Goal: Information Seeking & Learning: Understand process/instructions

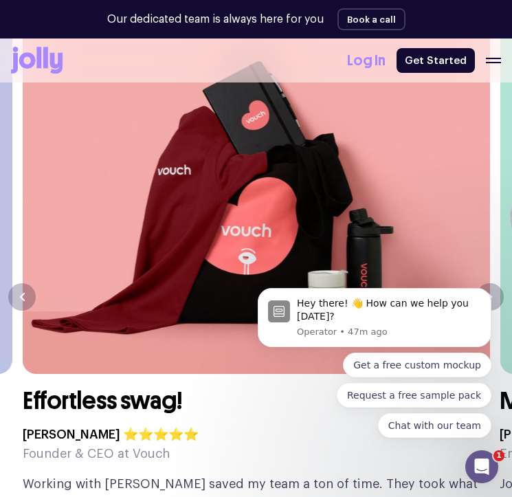
scroll to position [3572, 0]
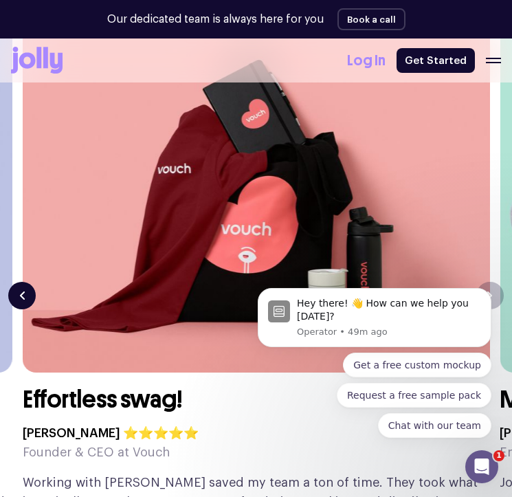
click at [22, 301] on button "button" at bounding box center [21, 295] width 27 height 27
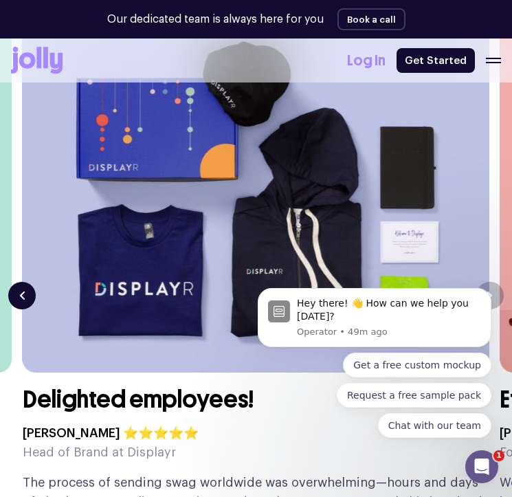
click at [22, 301] on button "button" at bounding box center [21, 295] width 27 height 27
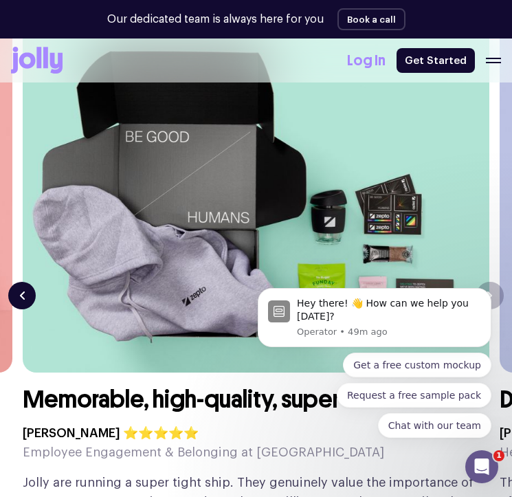
click at [22, 301] on button "button" at bounding box center [21, 295] width 27 height 27
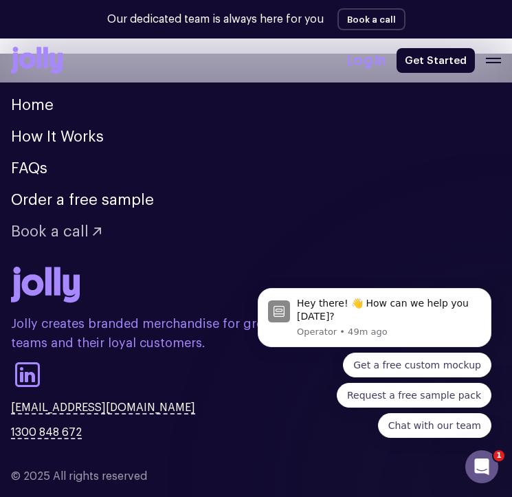
scroll to position [4390, 0]
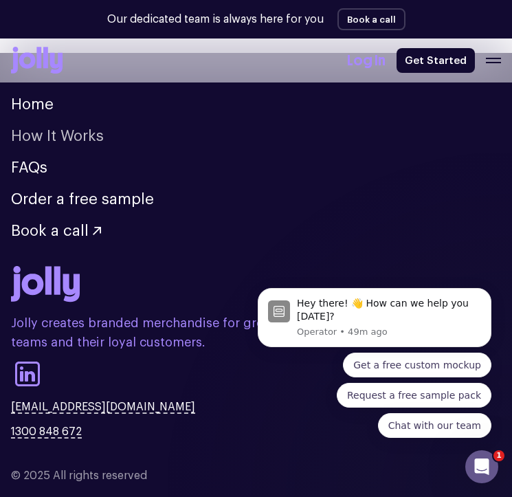
click at [58, 138] on link "How It Works" at bounding box center [57, 135] width 93 height 15
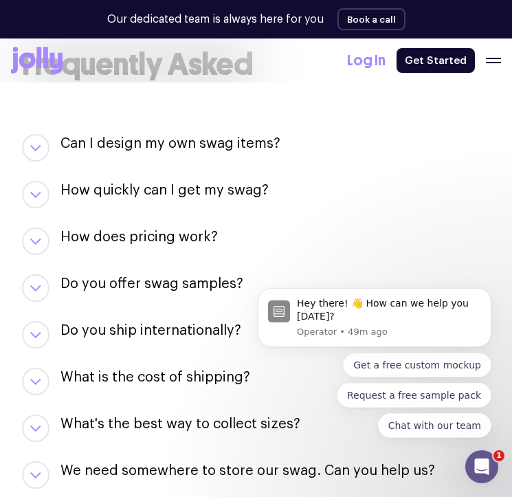
scroll to position [2272, 0]
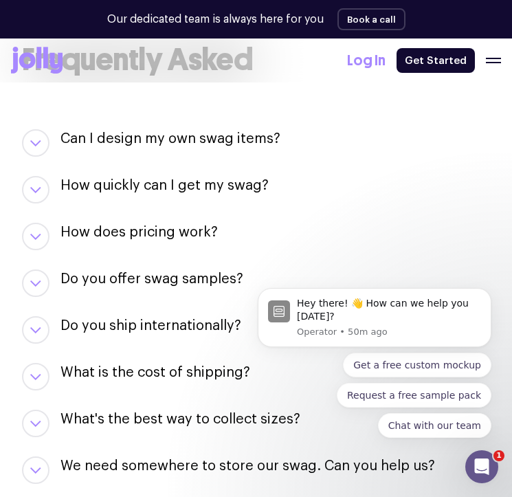
click at [32, 147] on button "button" at bounding box center [35, 142] width 27 height 27
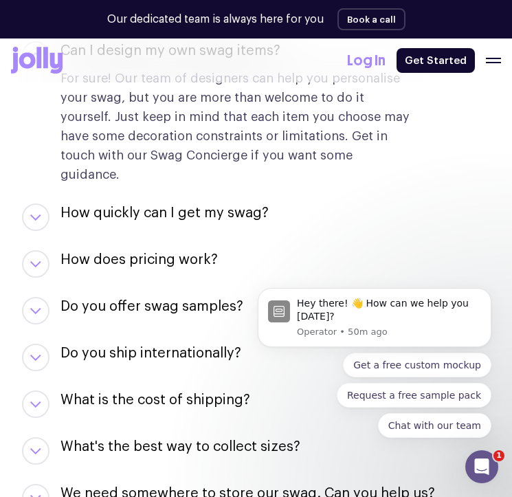
scroll to position [2368, 0]
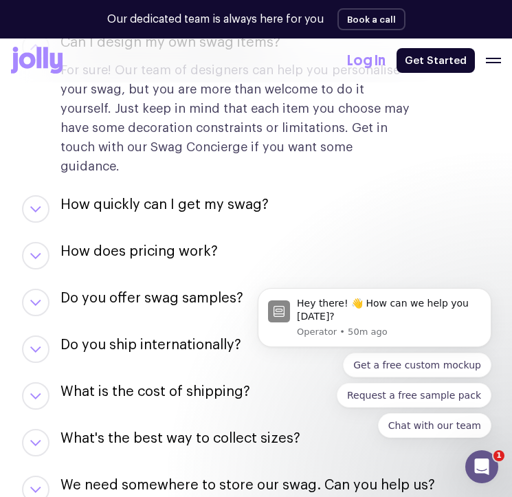
click at [43, 195] on button "button" at bounding box center [35, 208] width 27 height 27
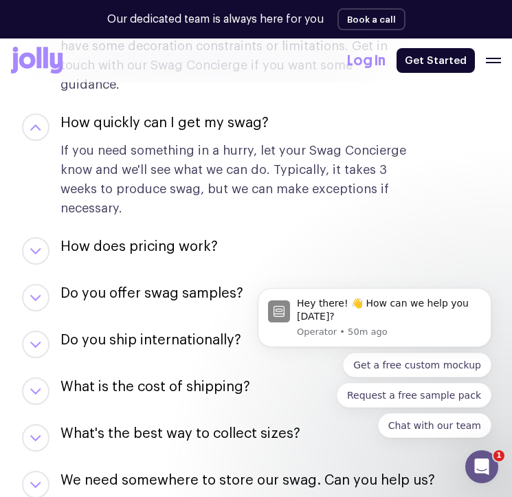
scroll to position [2451, 0]
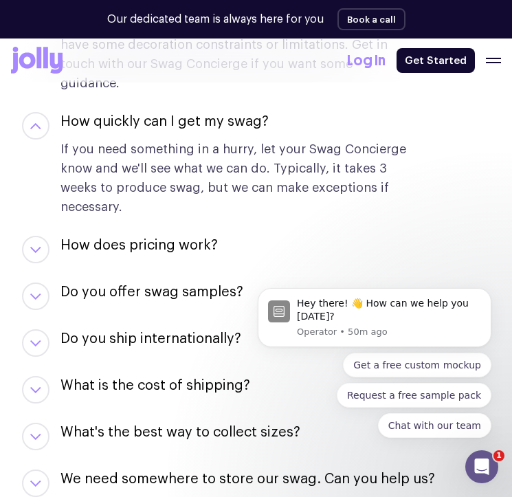
click at [25, 236] on button "button" at bounding box center [35, 249] width 27 height 27
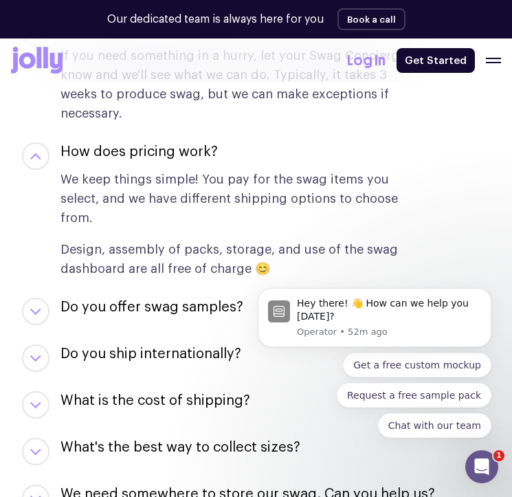
scroll to position [2559, 0]
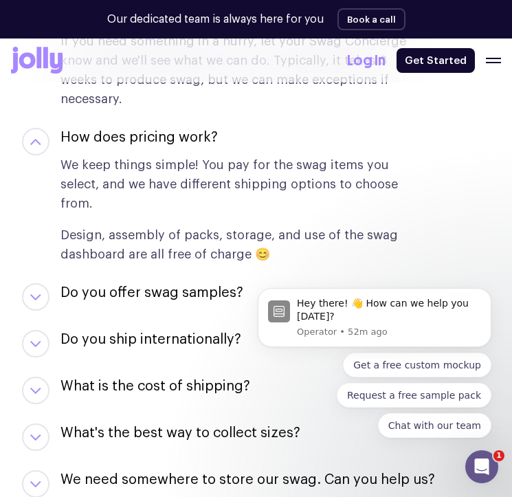
click at [38, 295] on icon "button" at bounding box center [35, 297] width 9 height 5
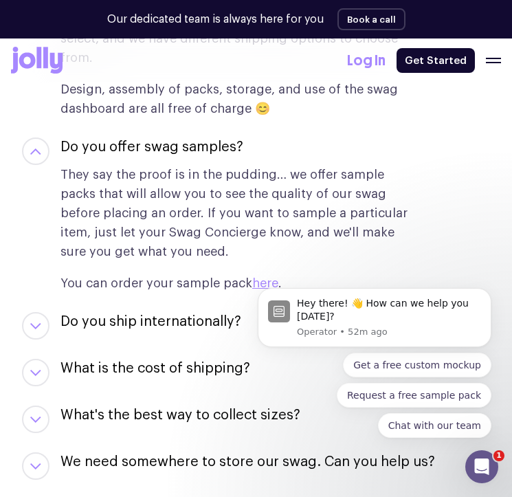
scroll to position [2719, 0]
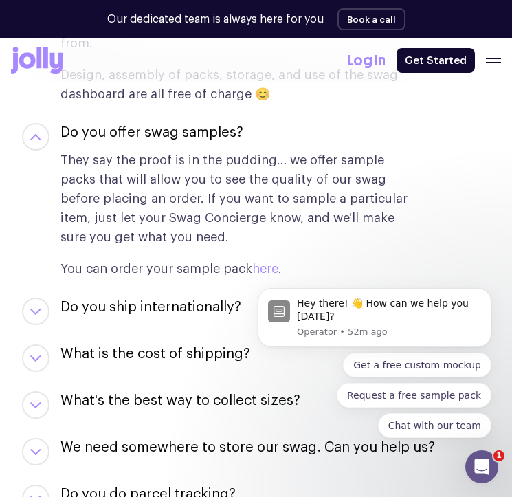
click at [38, 280] on div "Can I design my own swag items? For sure! Our team of designers can help you pe…" at bounding box center [256, 120] width 468 height 877
click at [36, 309] on icon "button" at bounding box center [35, 311] width 9 height 5
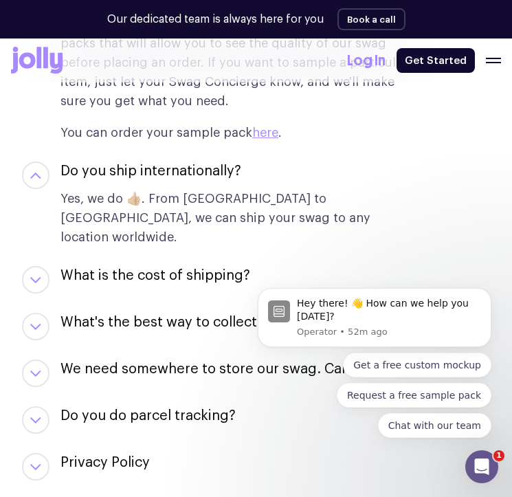
scroll to position [2856, 0]
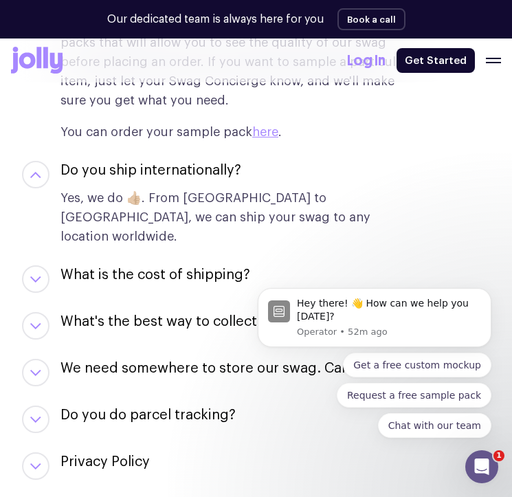
click at [38, 277] on icon "button" at bounding box center [35, 279] width 9 height 5
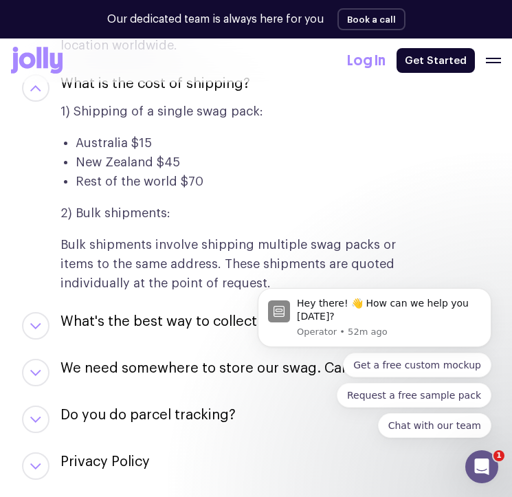
scroll to position [3050, 0]
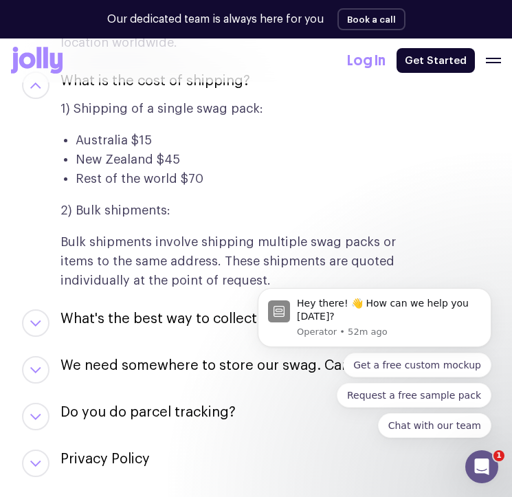
click at [34, 320] on icon "button" at bounding box center [35, 323] width 11 height 6
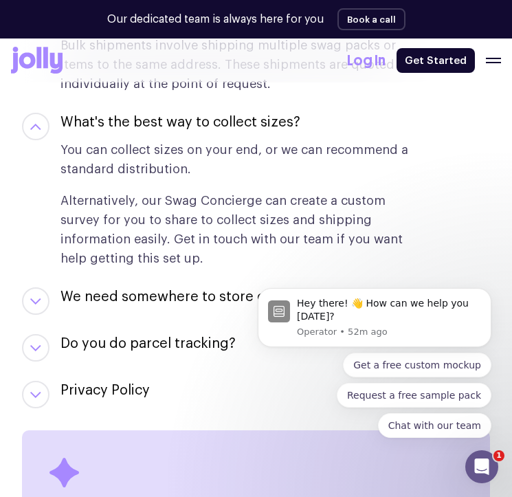
scroll to position [3253, 0]
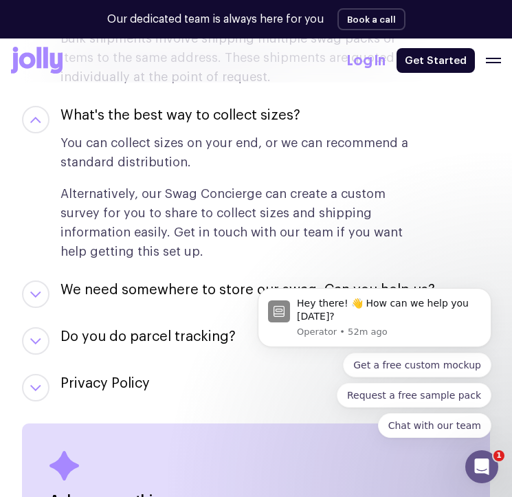
click at [38, 280] on button "button" at bounding box center [35, 293] width 27 height 27
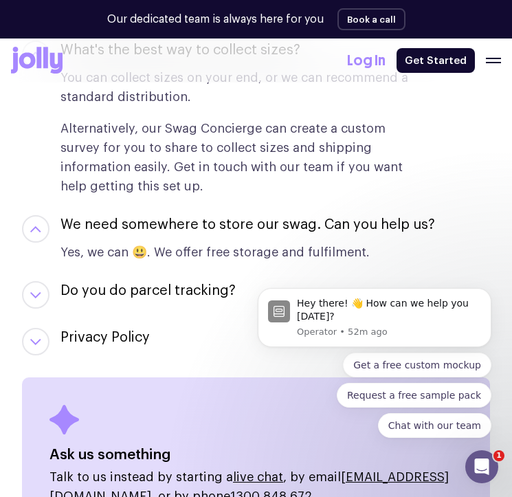
scroll to position [3323, 0]
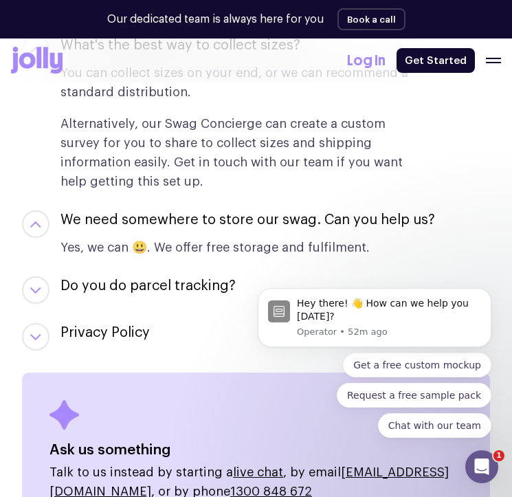
click at [42, 276] on button "button" at bounding box center [35, 289] width 27 height 27
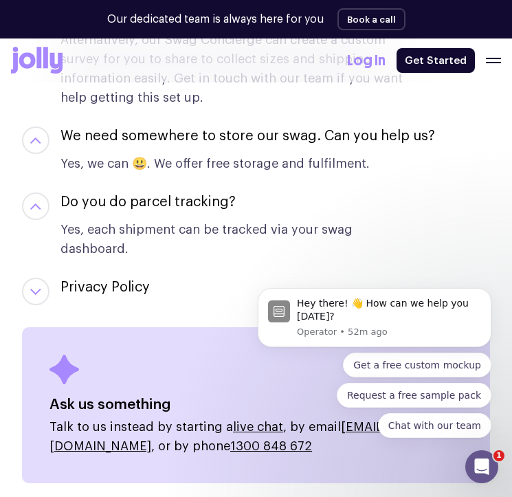
scroll to position [3408, 0]
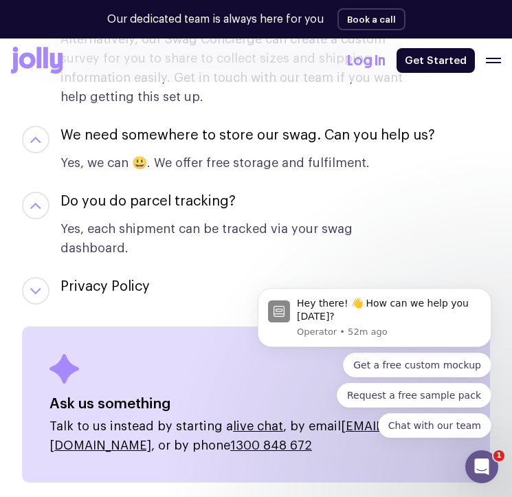
click at [42, 277] on button "button" at bounding box center [35, 290] width 27 height 27
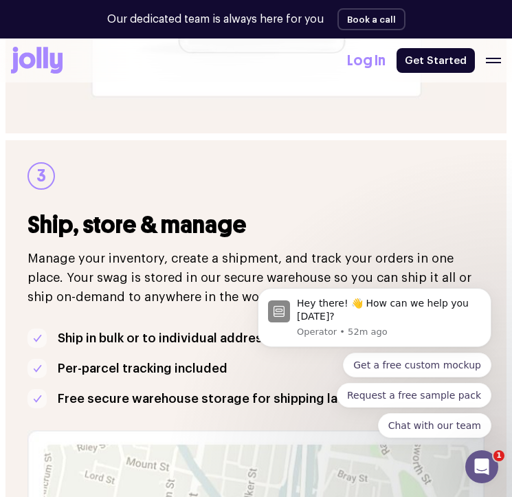
scroll to position [1388, 0]
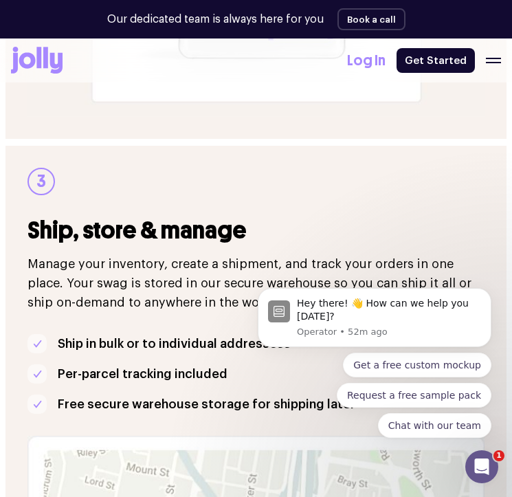
click at [492, 60] on icon "button" at bounding box center [493, 60] width 15 height 5
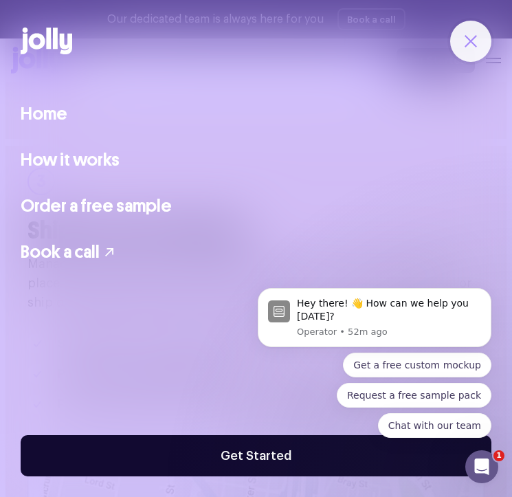
click at [461, 35] on button "button" at bounding box center [470, 41] width 41 height 41
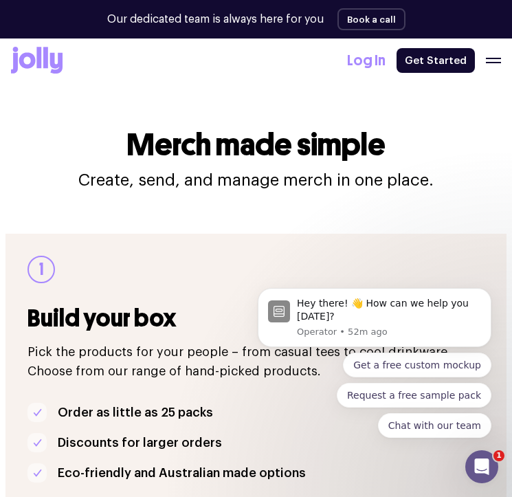
scroll to position [0, 0]
